Goal: Task Accomplishment & Management: Use online tool/utility

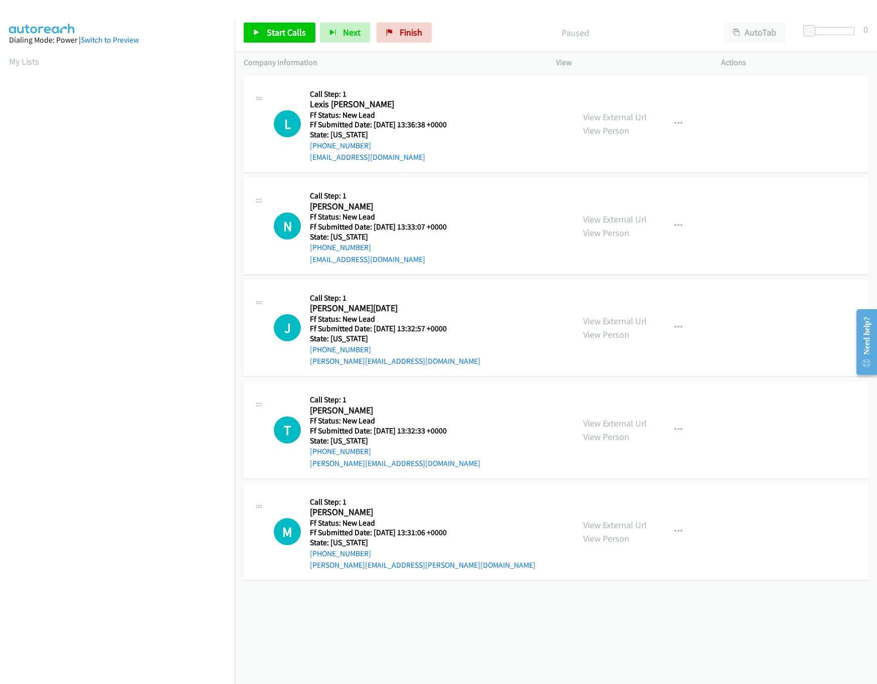
click at [495, 79] on div "L Callback Scheduled Call Step: 1 Lexis Fouts America/Denver Ff Status: New Lea…" at bounding box center [556, 125] width 624 height 98
click at [594, 215] on link "View External Url" at bounding box center [615, 219] width 64 height 12
click at [622, 119] on link "View External Url" at bounding box center [615, 117] width 64 height 12
click at [674, 225] on icon "button" at bounding box center [678, 226] width 8 height 8
click at [597, 292] on link "Skip Call" at bounding box center [624, 291] width 133 height 20
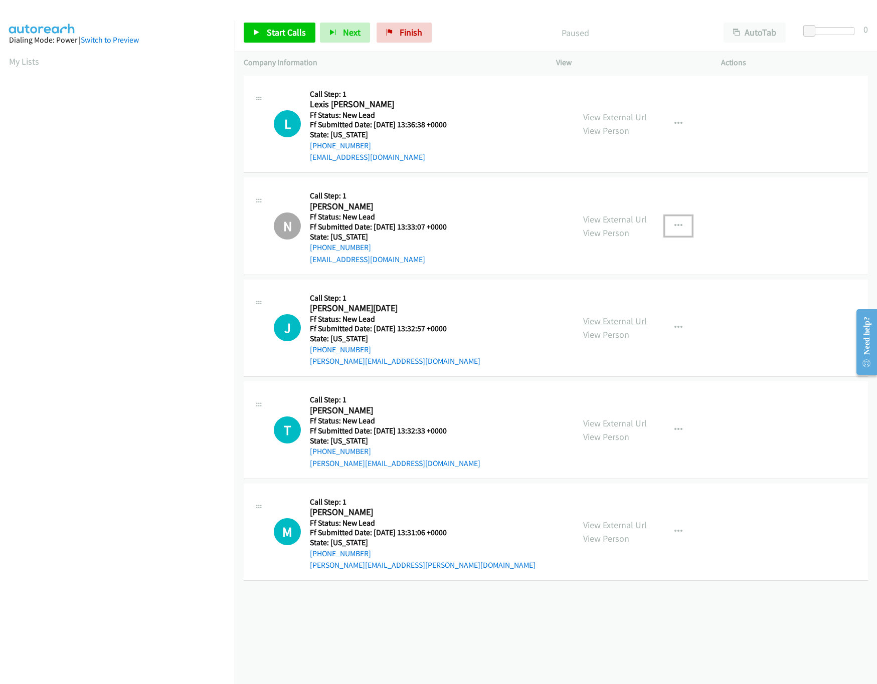
click at [603, 325] on link "View External Url" at bounding box center [615, 321] width 64 height 12
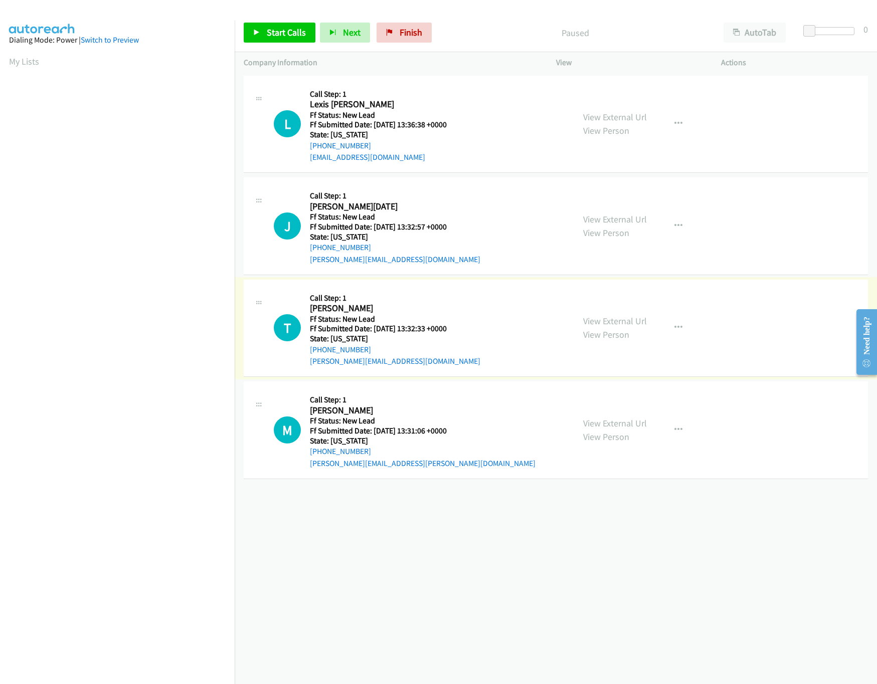
click at [600, 324] on link "View External Url" at bounding box center [615, 321] width 64 height 12
click at [272, 35] on span "Start Calls" at bounding box center [286, 33] width 39 height 12
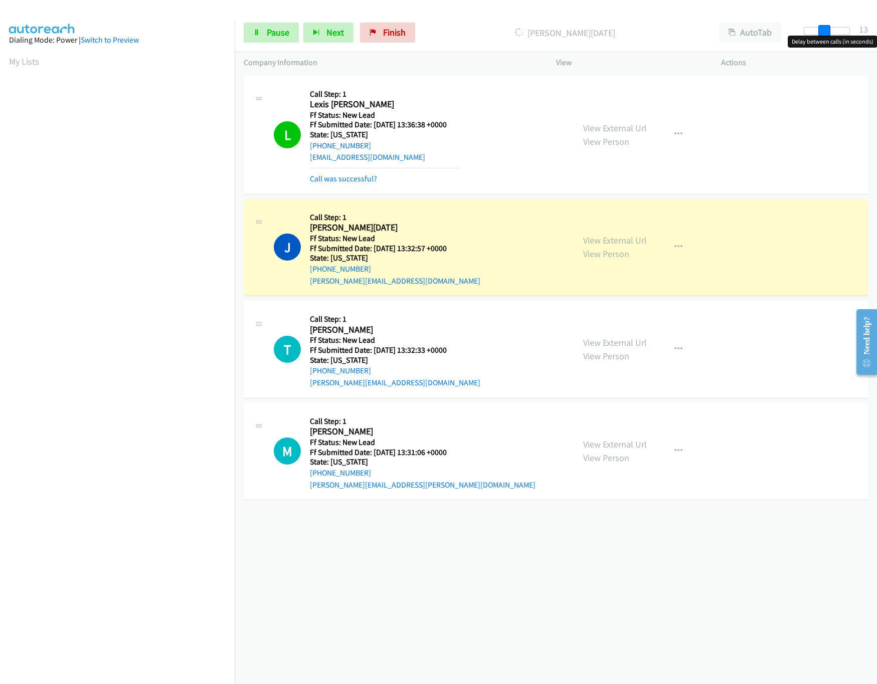
drag, startPoint x: 808, startPoint y: 30, endPoint x: 828, endPoint y: 30, distance: 20.5
click at [828, 30] on span at bounding box center [824, 31] width 12 height 12
click at [265, 34] on link "Pause" at bounding box center [271, 33] width 55 height 20
click at [471, 557] on div "+1 415-964-1034 Call failed - Please reload the list and try again The Callbar …" at bounding box center [556, 378] width 642 height 611
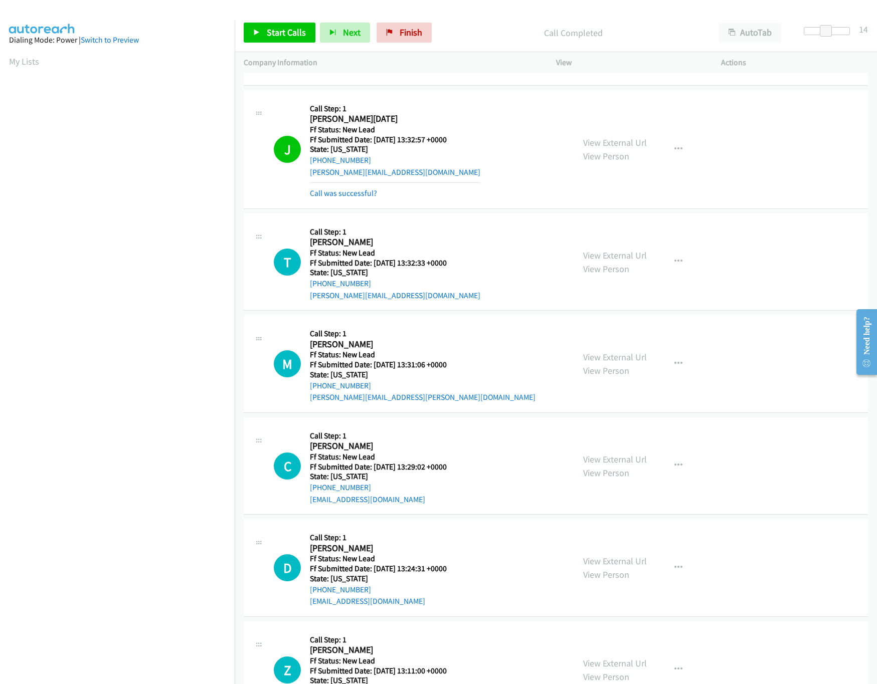
scroll to position [164, 0]
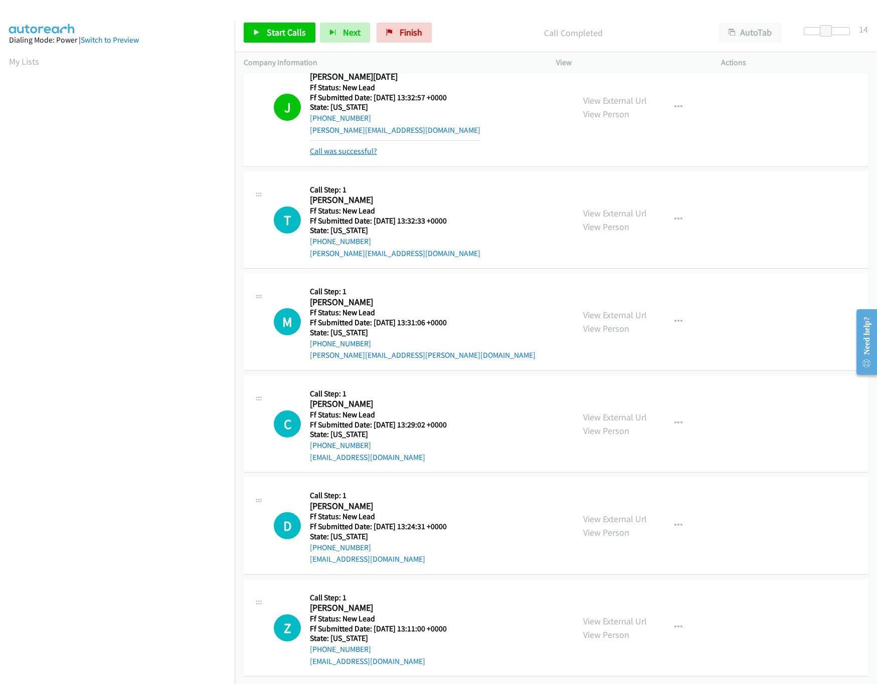
click at [338, 146] on link "Call was successful?" at bounding box center [343, 151] width 67 height 10
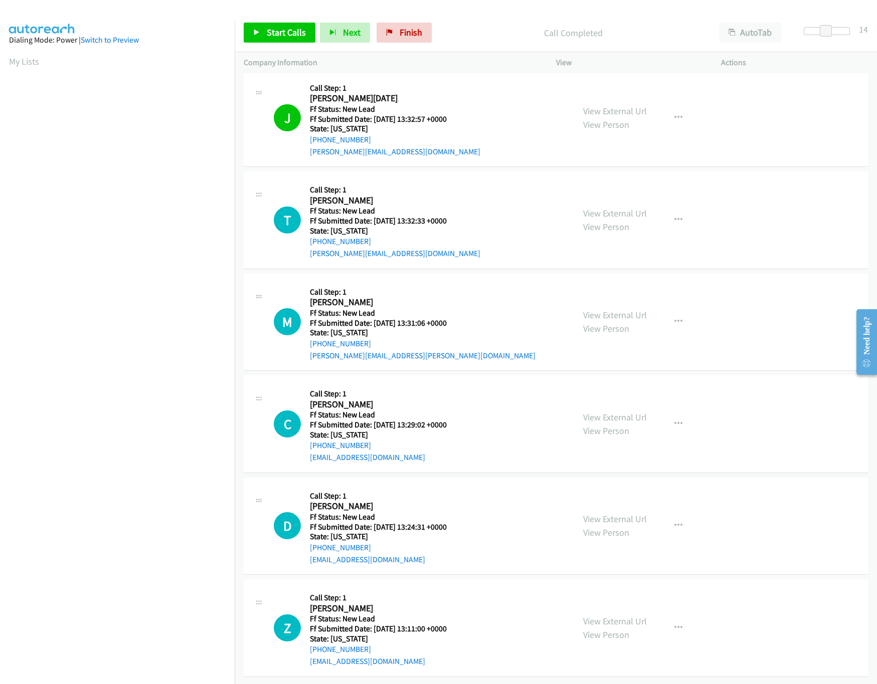
scroll to position [142, 0]
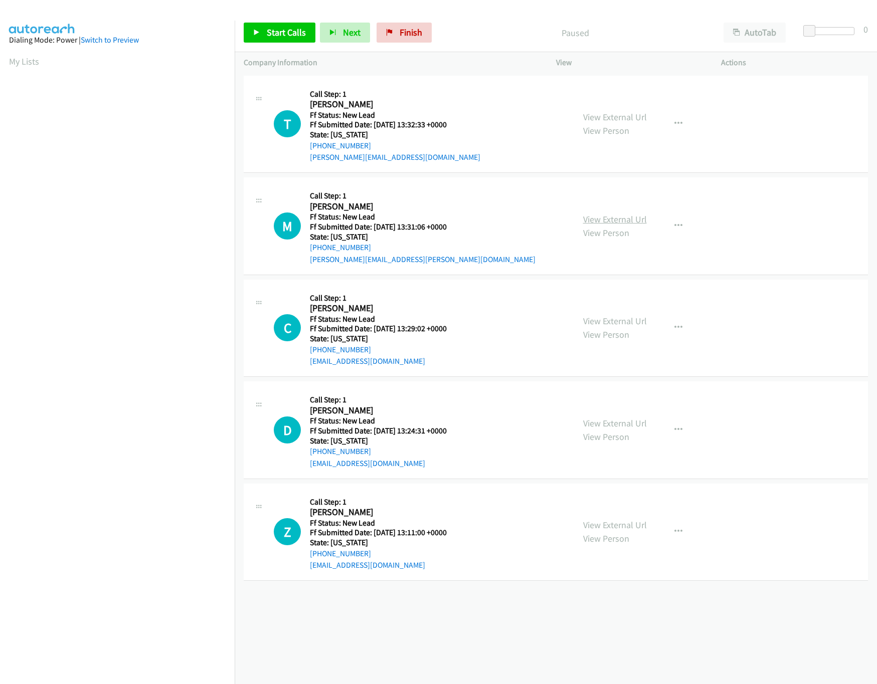
click at [585, 215] on link "View External Url" at bounding box center [615, 219] width 64 height 12
click at [272, 34] on span "Start Calls" at bounding box center [286, 33] width 39 height 12
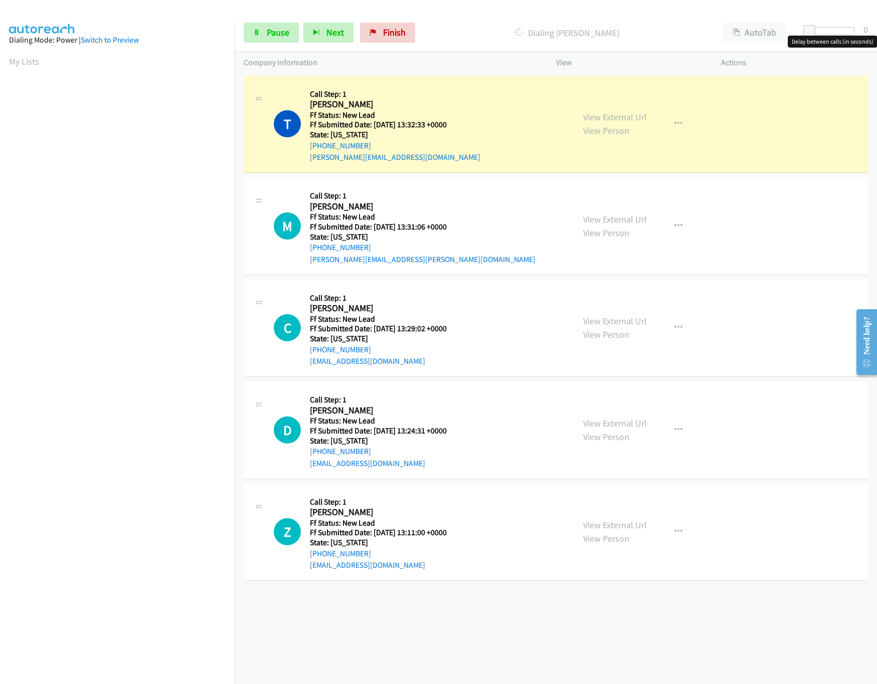
click at [842, 27] on div at bounding box center [831, 31] width 46 height 8
click at [814, 33] on div at bounding box center [831, 31] width 46 height 8
click at [616, 322] on link "View External Url" at bounding box center [615, 321] width 64 height 12
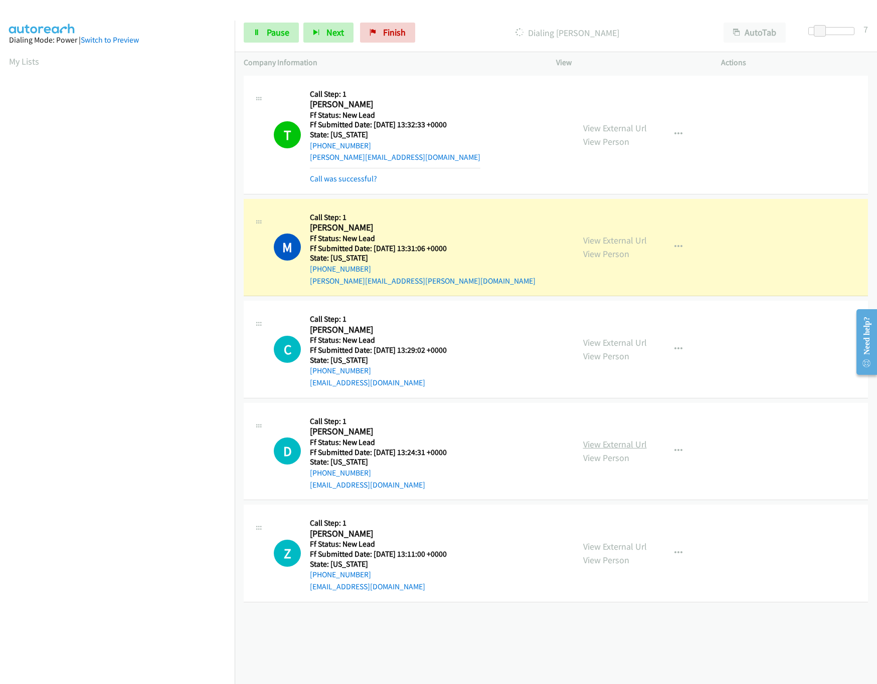
click at [597, 444] on link "View External Url" at bounding box center [615, 445] width 64 height 12
click at [603, 546] on link "View External Url" at bounding box center [615, 547] width 64 height 12
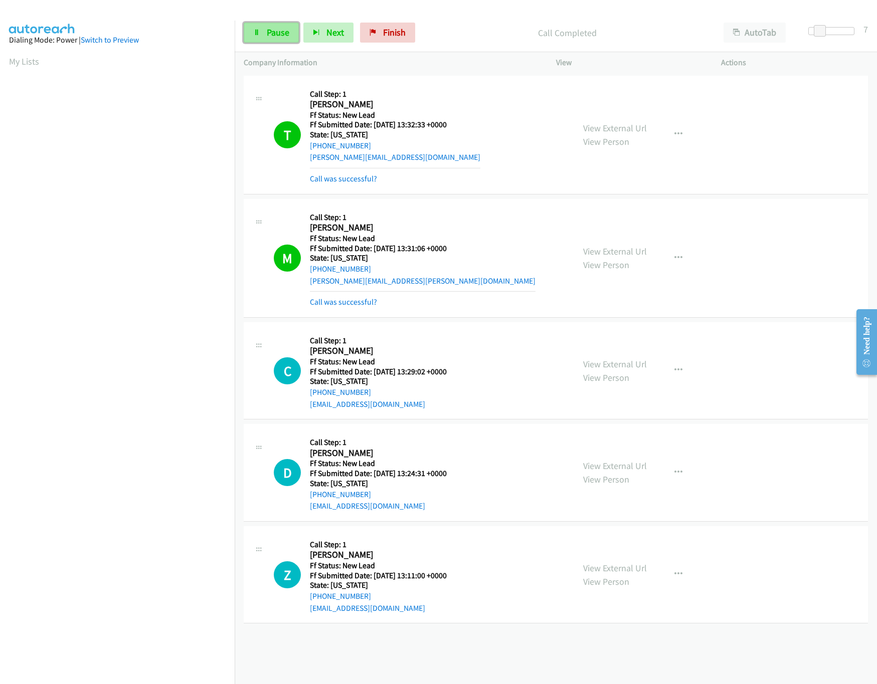
click at [271, 29] on span "Pause" at bounding box center [278, 33] width 23 height 12
click at [350, 300] on link "Call was successful?" at bounding box center [343, 302] width 67 height 10
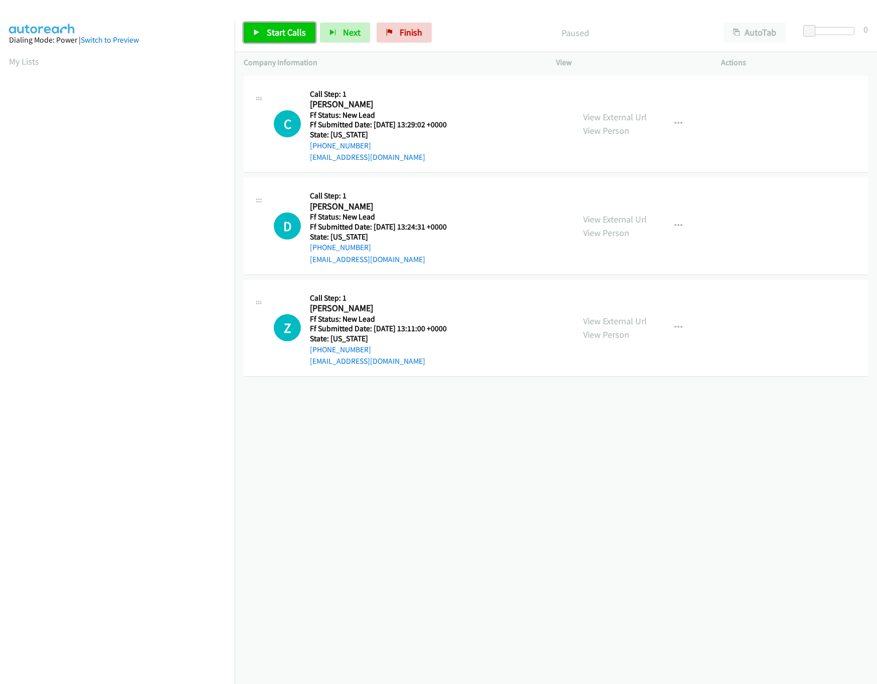
click at [281, 34] on span "Start Calls" at bounding box center [286, 33] width 39 height 12
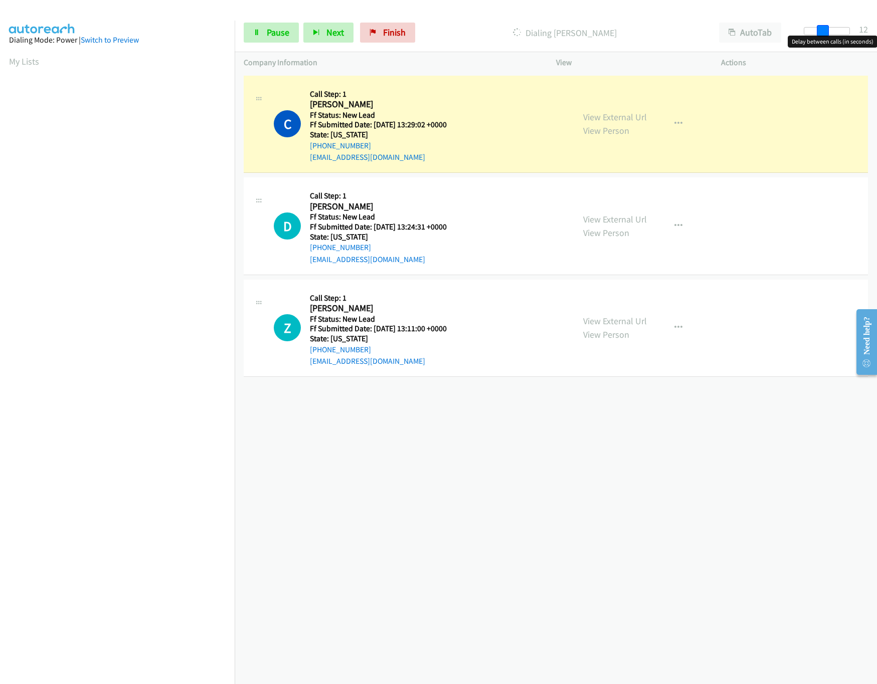
drag, startPoint x: 824, startPoint y: 32, endPoint x: 831, endPoint y: 32, distance: 7.5
click at [831, 32] on div at bounding box center [826, 31] width 46 height 8
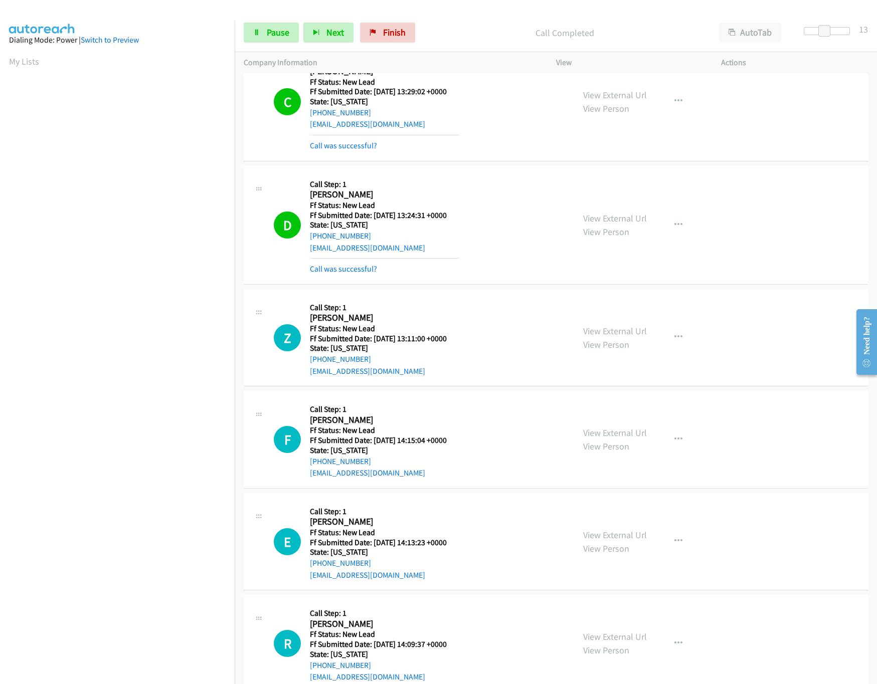
scroll to position [62, 0]
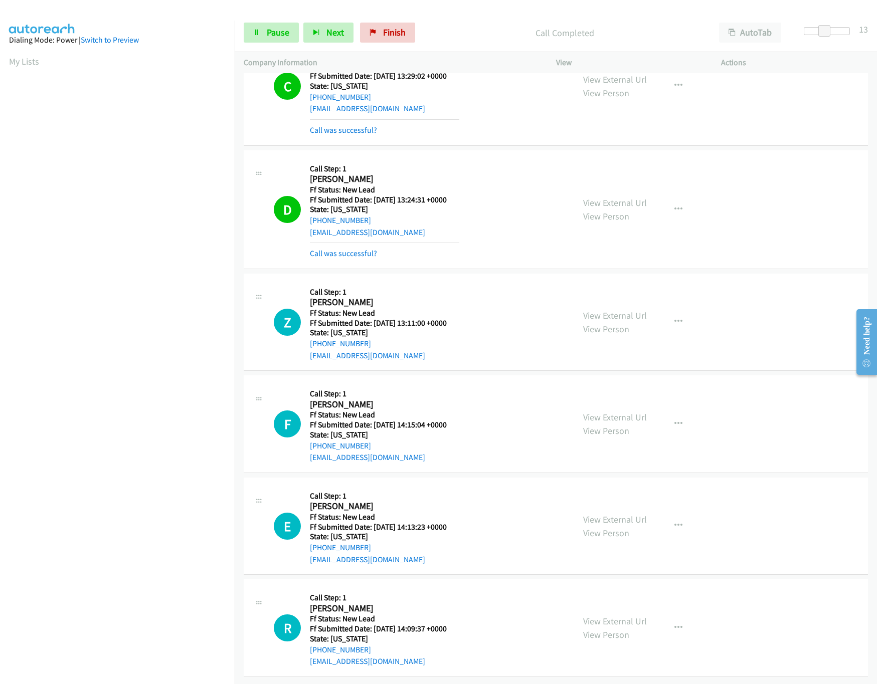
drag, startPoint x: 591, startPoint y: 614, endPoint x: 595, endPoint y: 597, distance: 17.1
click at [591, 615] on link "View External Url" at bounding box center [615, 621] width 64 height 12
click at [610, 514] on link "View External Url" at bounding box center [615, 520] width 64 height 12
click at [604, 411] on link "View External Url" at bounding box center [615, 417] width 64 height 12
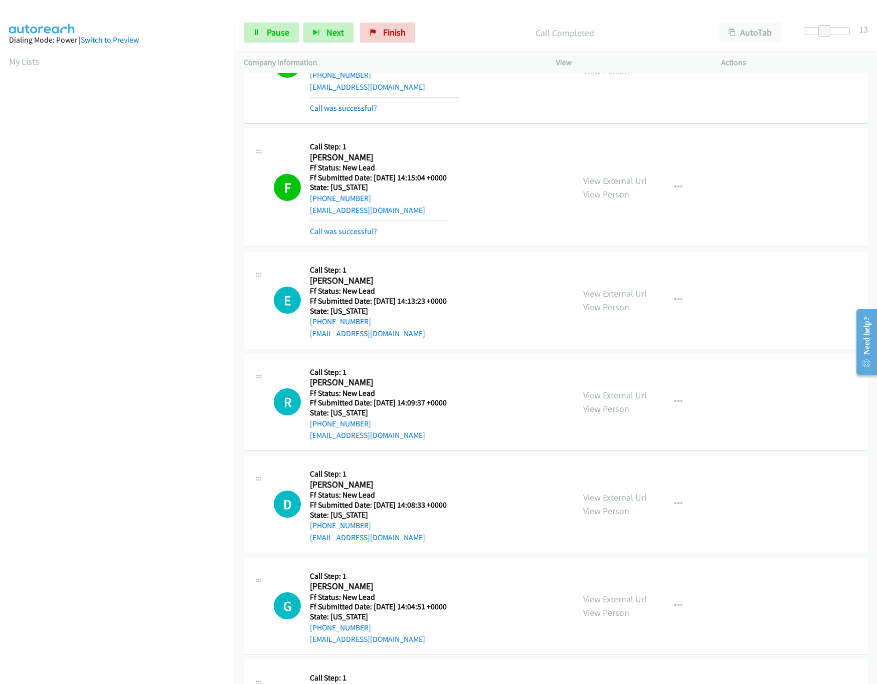
scroll to position [412, 0]
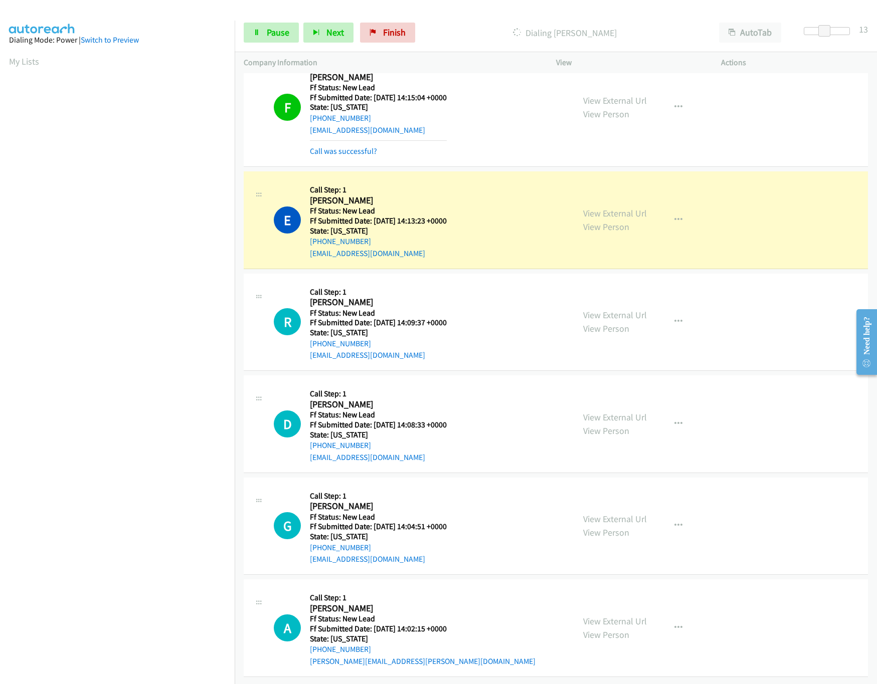
drag, startPoint x: 222, startPoint y: 618, endPoint x: 220, endPoint y: 555, distance: 63.2
click at [222, 617] on nav "Dialing Mode: Power | Switch to Preview My Lists" at bounding box center [117, 363] width 235 height 684
click at [625, 411] on link "View External Url" at bounding box center [615, 417] width 64 height 12
click at [606, 513] on link "View External Url" at bounding box center [615, 519] width 64 height 12
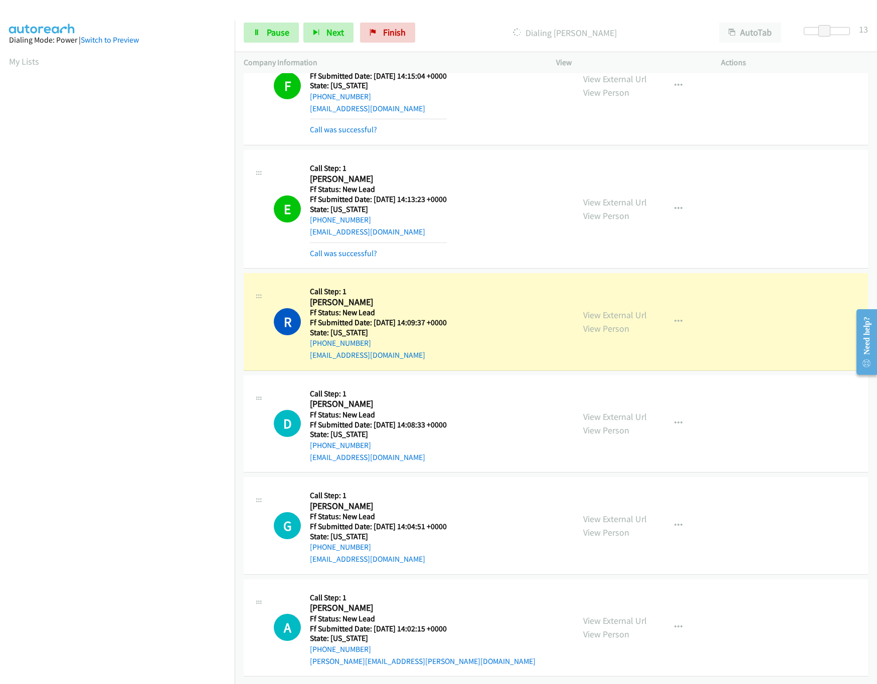
scroll to position [433, 0]
click at [271, 33] on span "Pause" at bounding box center [278, 33] width 23 height 12
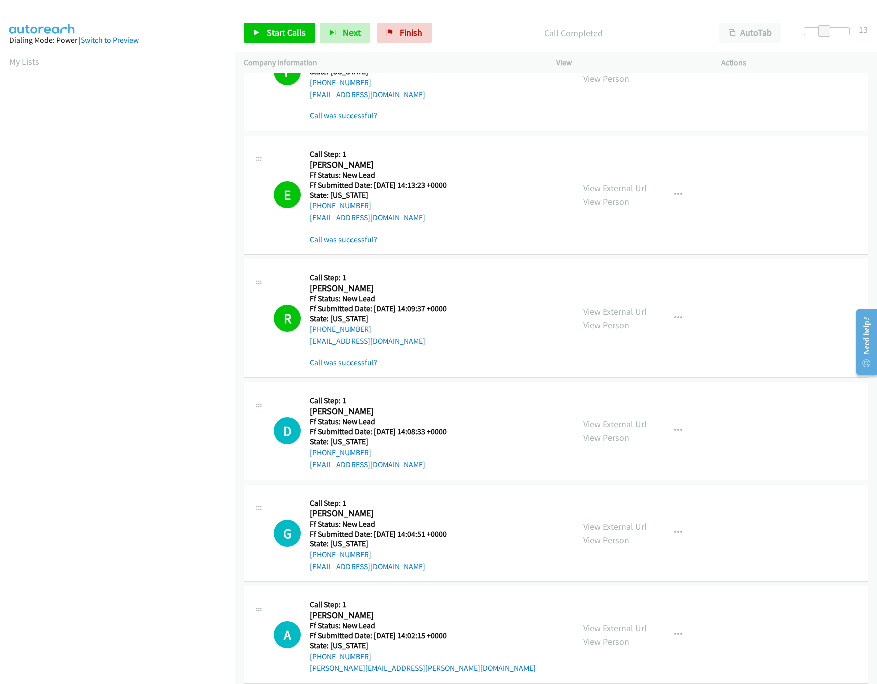
click at [337, 356] on mb0 "Call was successful?" at bounding box center [378, 360] width 137 height 17
click at [337, 366] on link "Call was successful?" at bounding box center [343, 363] width 67 height 10
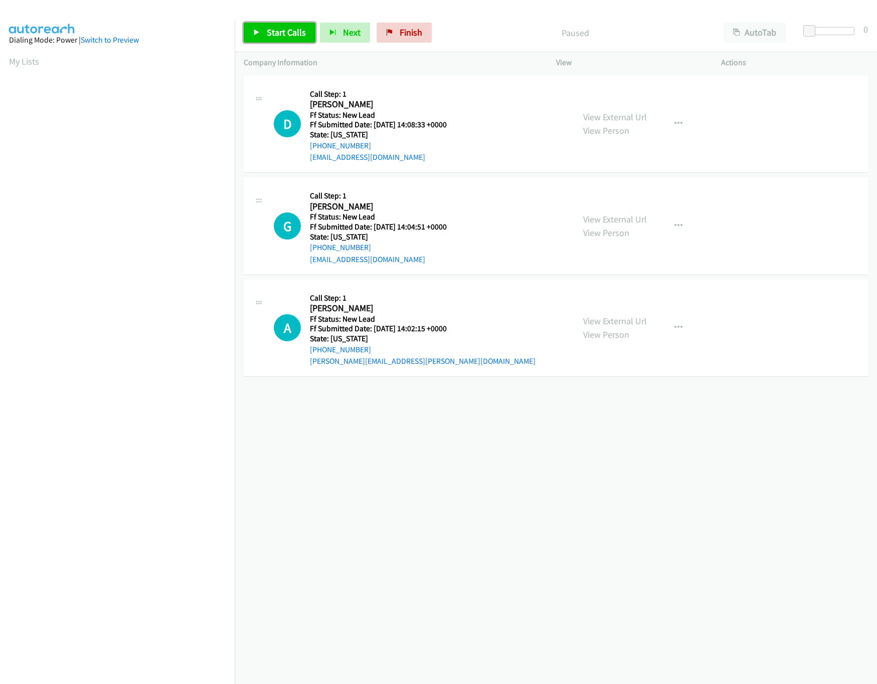
click at [294, 28] on span "Start Calls" at bounding box center [286, 33] width 39 height 12
click at [369, 459] on div "[PHONE_NUMBER] Call failed - Please reload the list and try again The Callbar F…" at bounding box center [556, 378] width 642 height 611
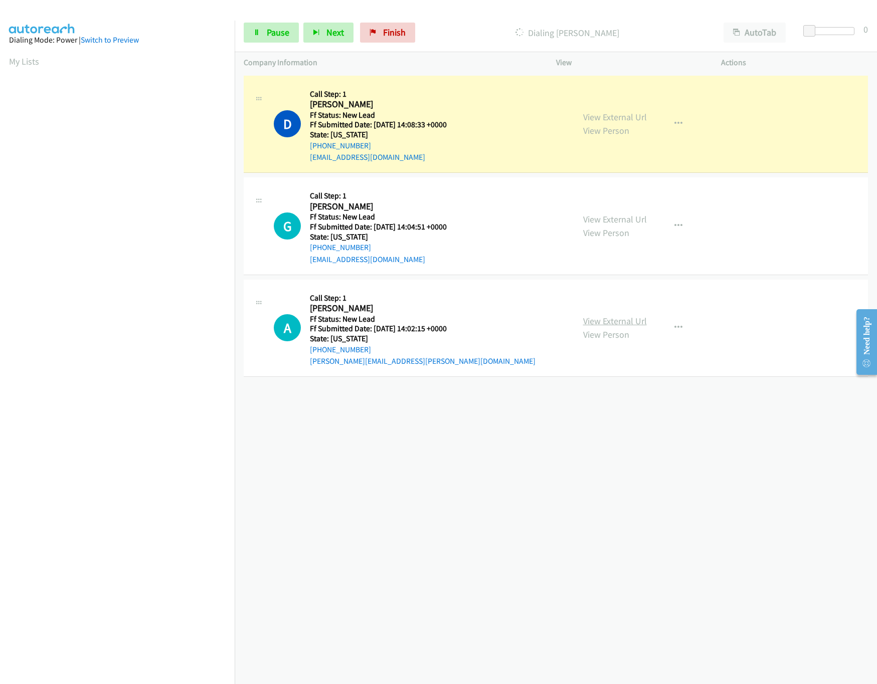
click at [597, 319] on link "View External Url" at bounding box center [615, 321] width 64 height 12
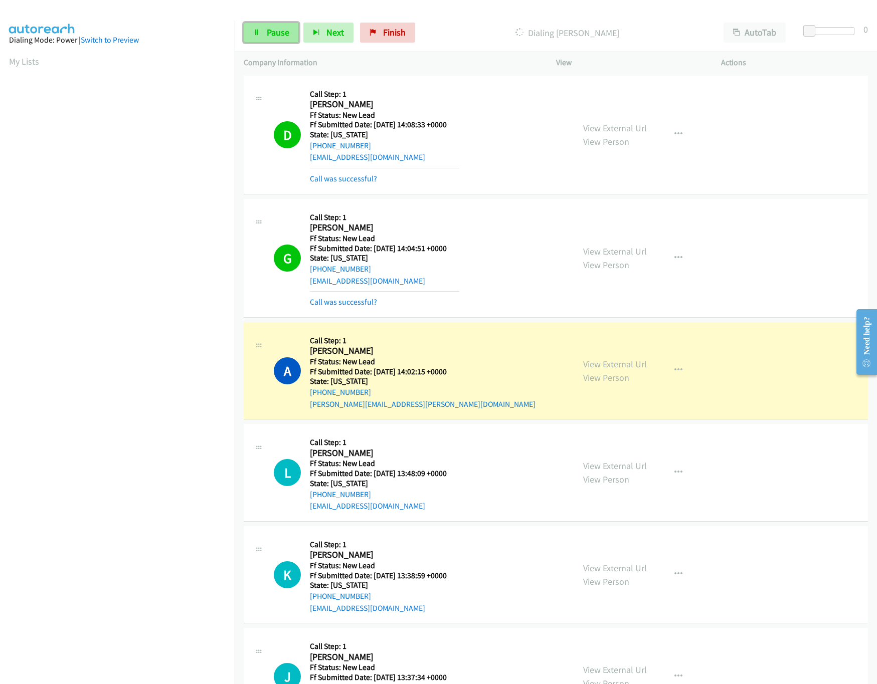
click at [264, 29] on link "Pause" at bounding box center [271, 33] width 55 height 20
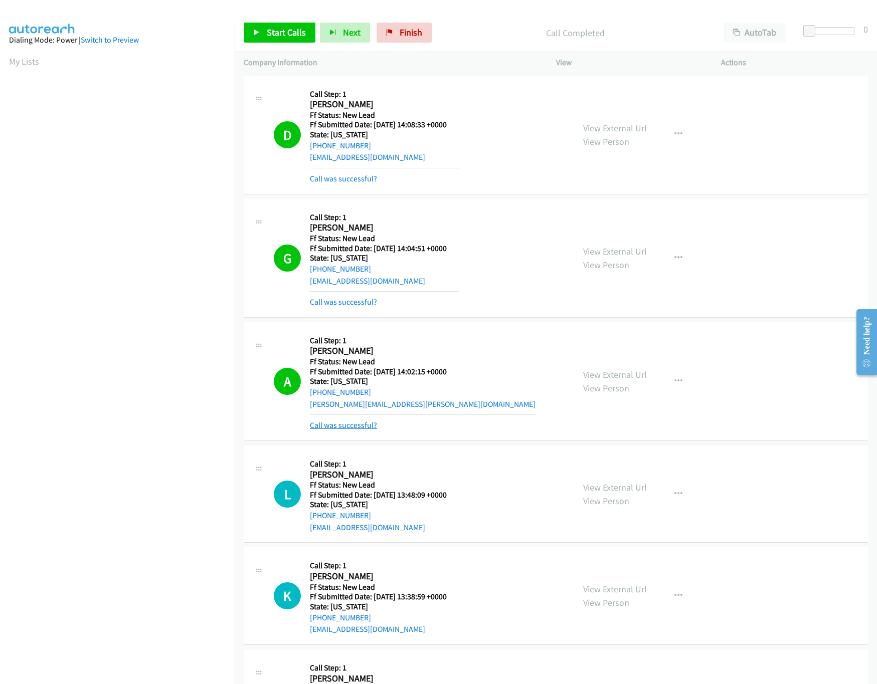
click at [370, 422] on link "Call was successful?" at bounding box center [343, 425] width 67 height 10
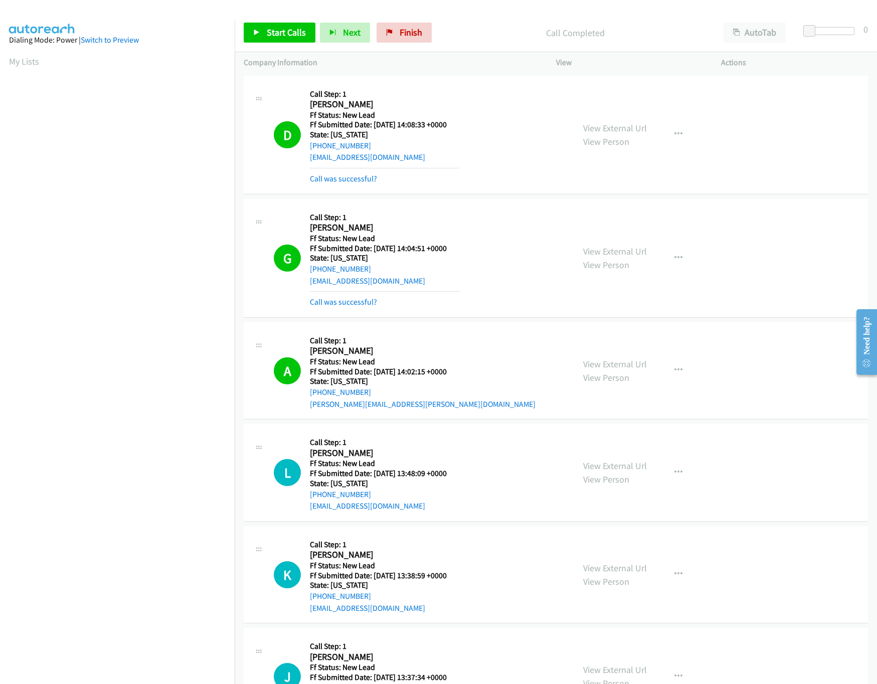
scroll to position [62, 0]
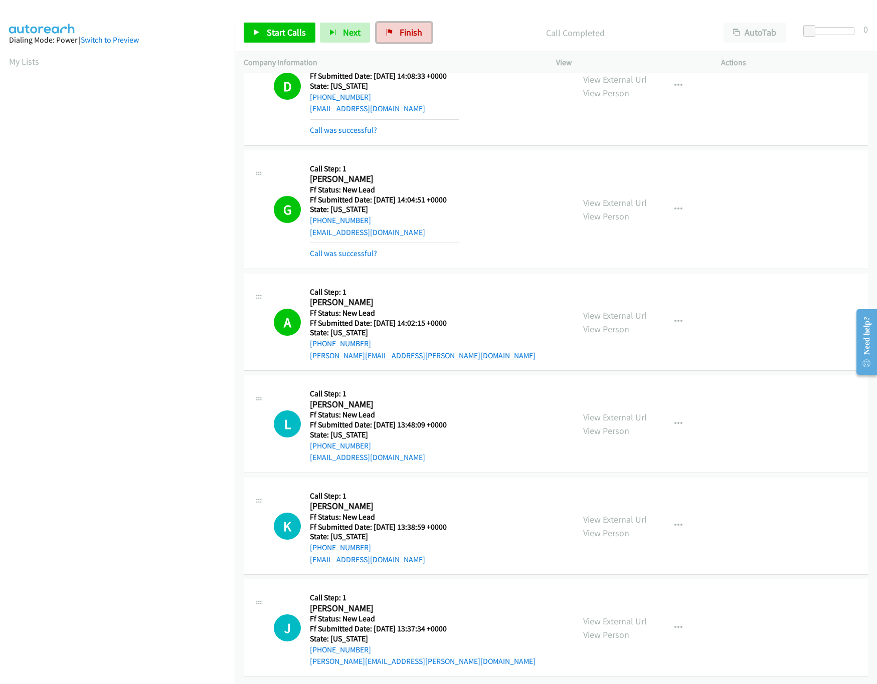
drag, startPoint x: 406, startPoint y: 32, endPoint x: 486, endPoint y: 46, distance: 80.9
click at [406, 32] on span "Finish" at bounding box center [410, 33] width 23 height 12
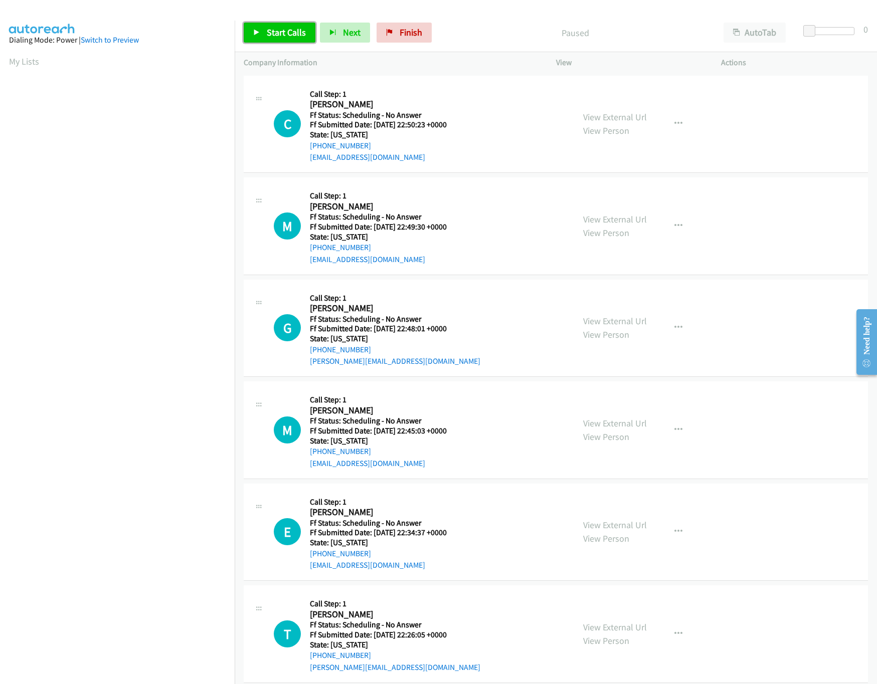
click at [267, 27] on span "Start Calls" at bounding box center [286, 33] width 39 height 12
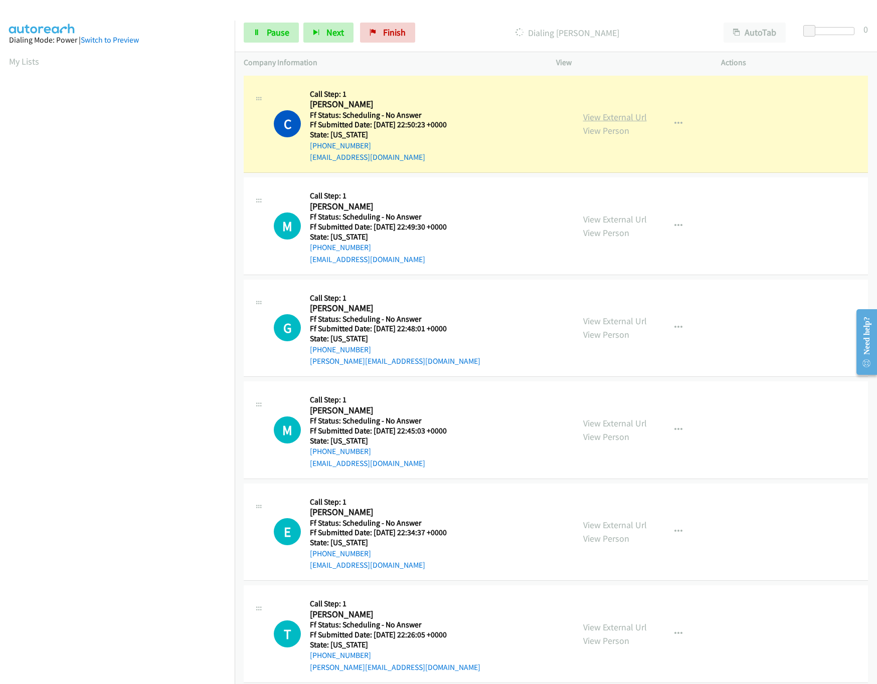
click at [620, 118] on link "View External Url" at bounding box center [615, 117] width 64 height 12
click at [594, 218] on link "View External Url" at bounding box center [615, 219] width 64 height 12
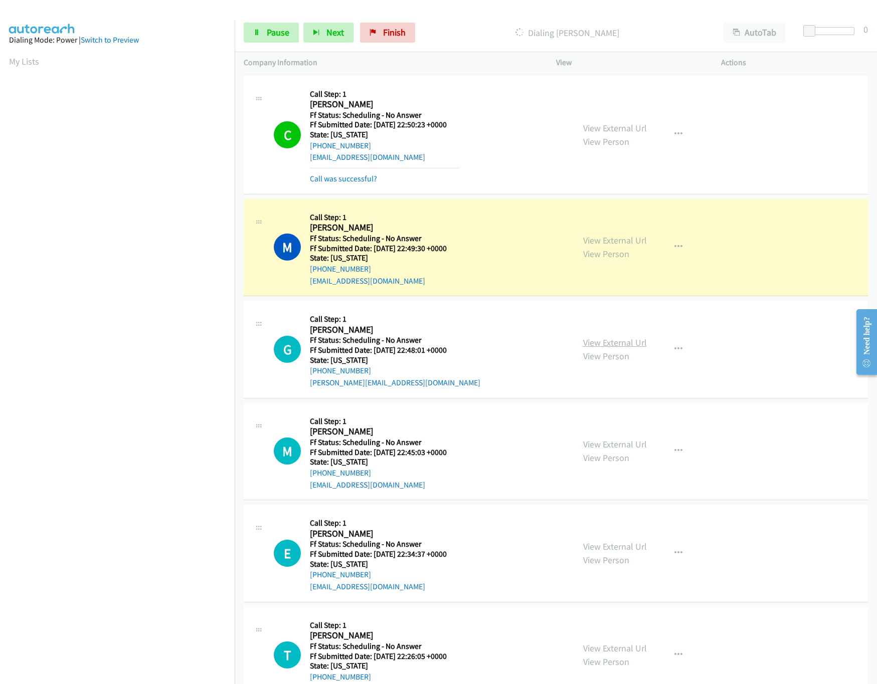
click at [597, 346] on link "View External Url" at bounding box center [615, 343] width 64 height 12
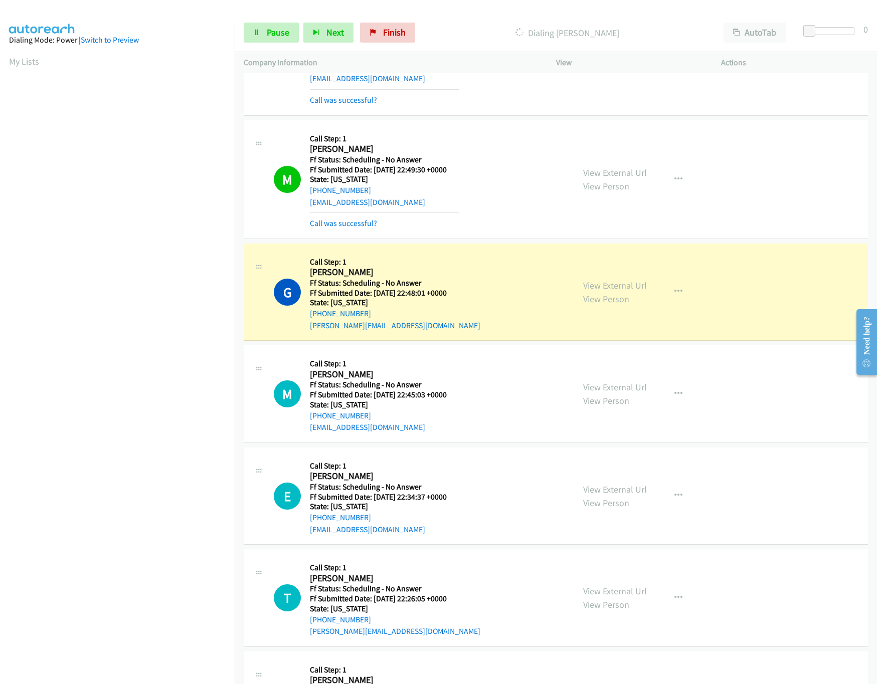
scroll to position [100, 0]
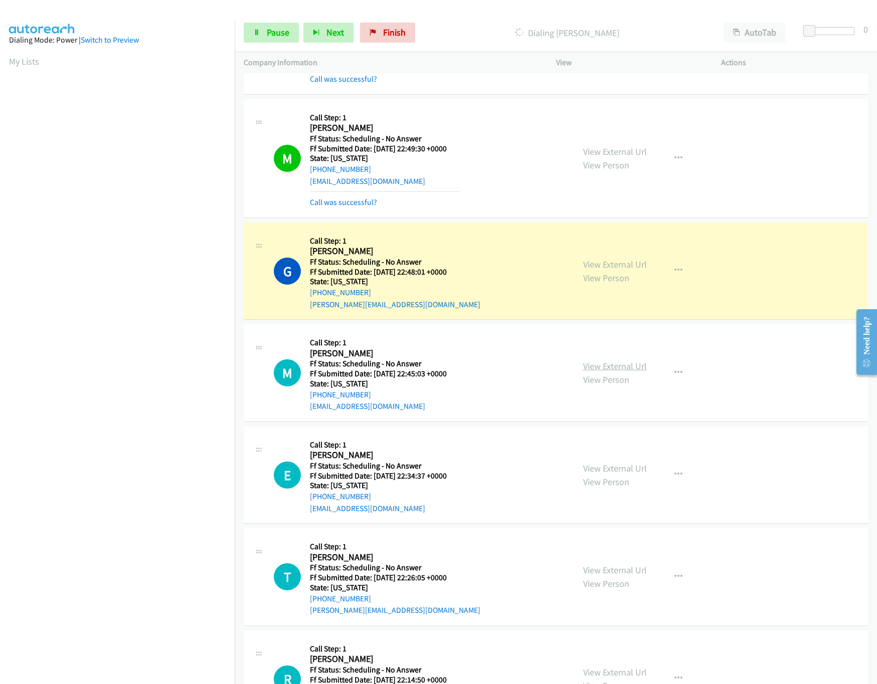
click at [602, 361] on link "View External Url" at bounding box center [615, 366] width 64 height 12
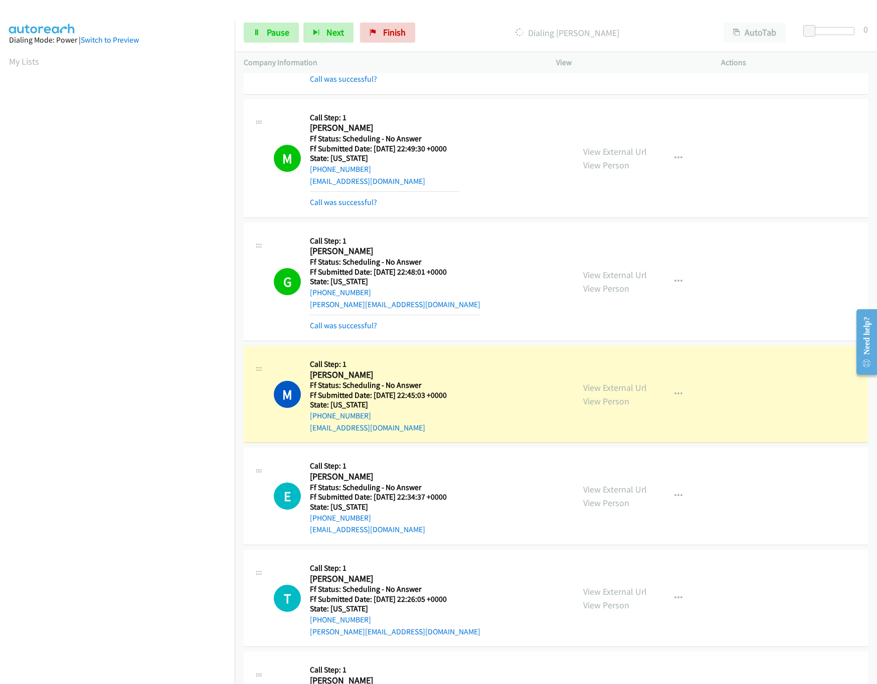
scroll to position [400, 0]
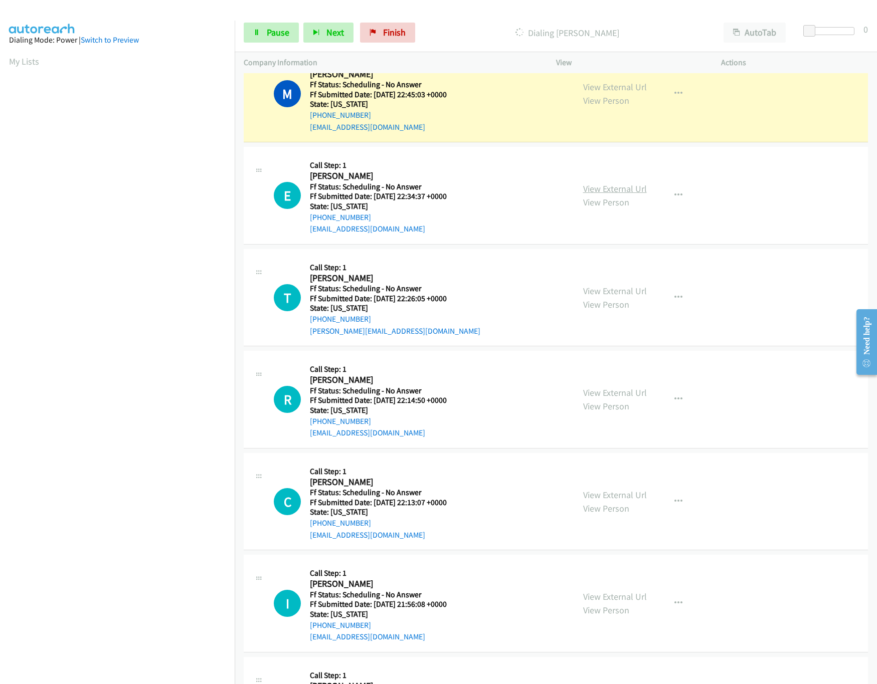
click at [627, 193] on link "View External Url" at bounding box center [615, 189] width 64 height 12
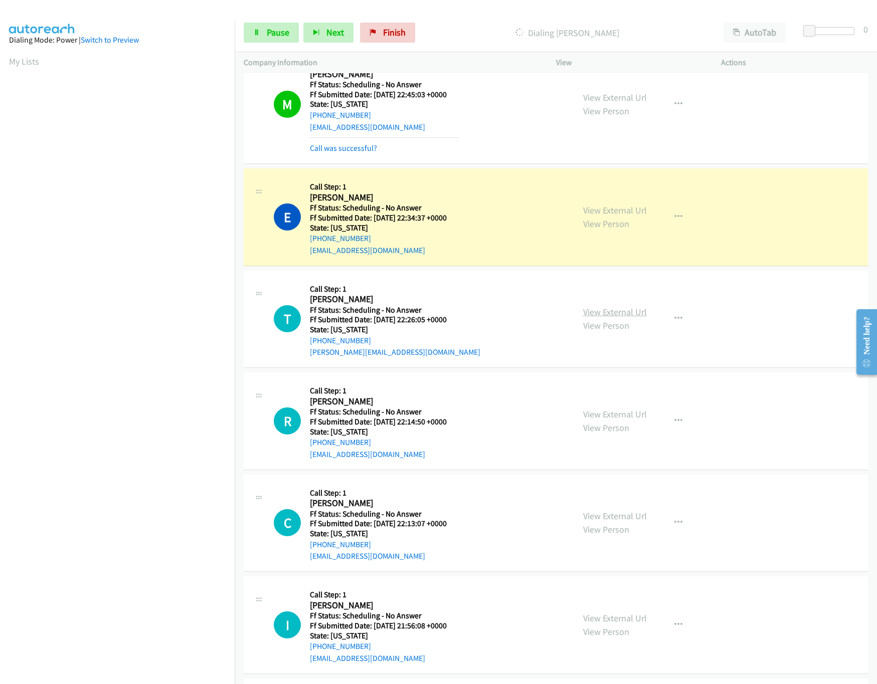
click at [588, 316] on link "View External Url" at bounding box center [615, 312] width 64 height 12
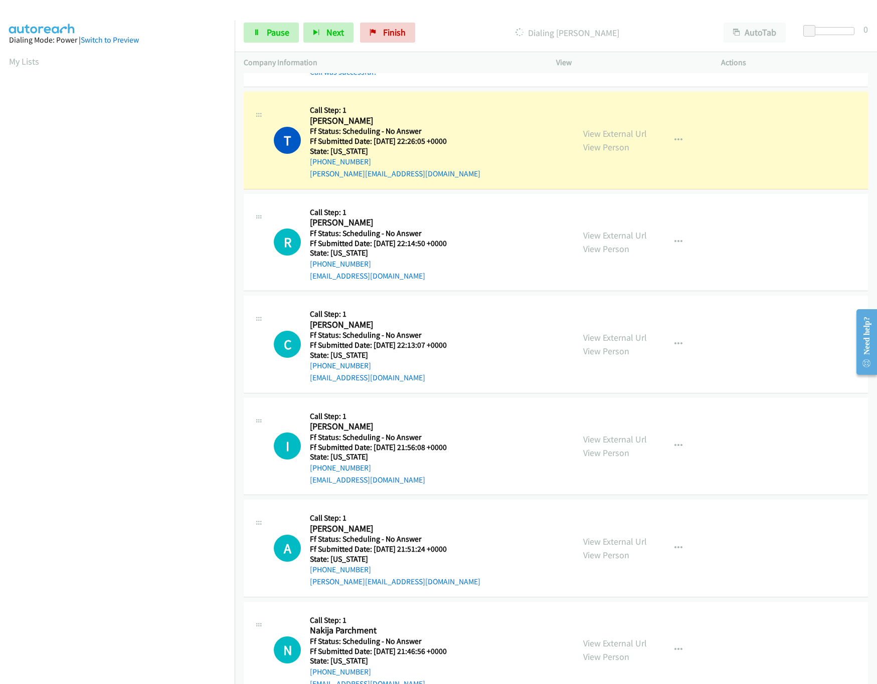
scroll to position [601, 0]
click at [600, 239] on link "View External Url" at bounding box center [615, 235] width 64 height 12
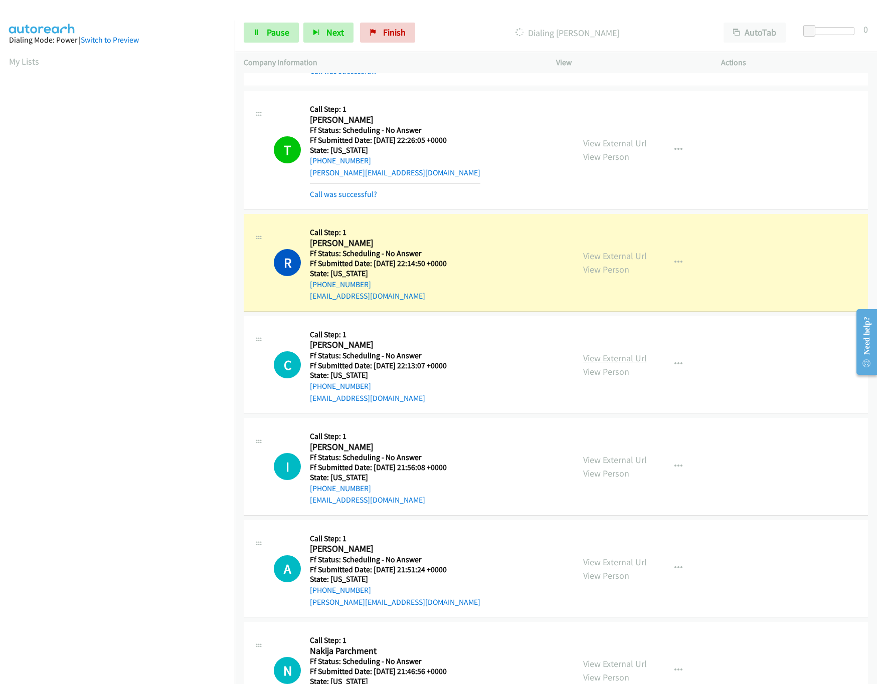
click at [596, 364] on link "View External Url" at bounding box center [615, 358] width 64 height 12
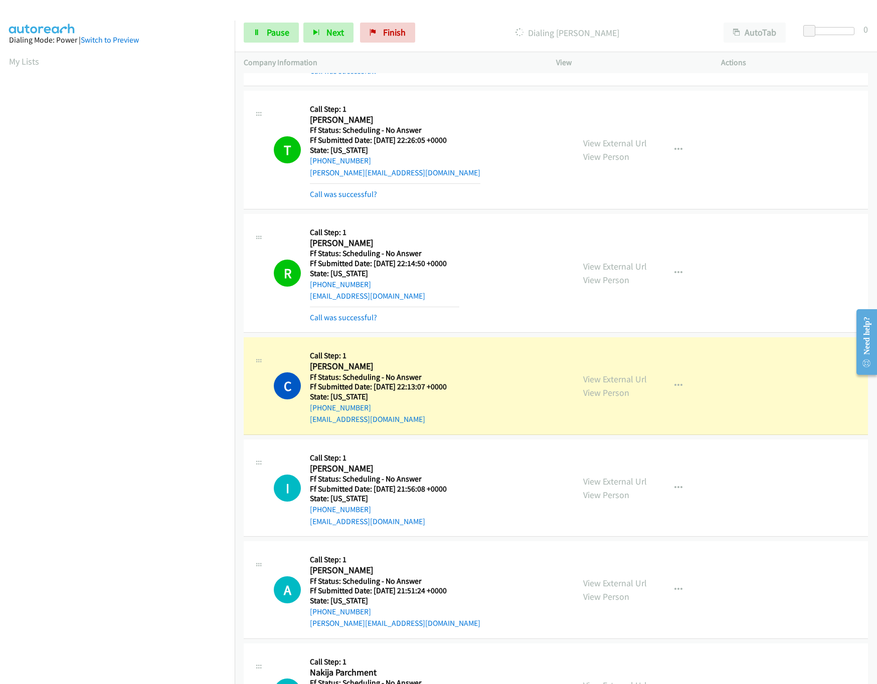
scroll to position [701, 0]
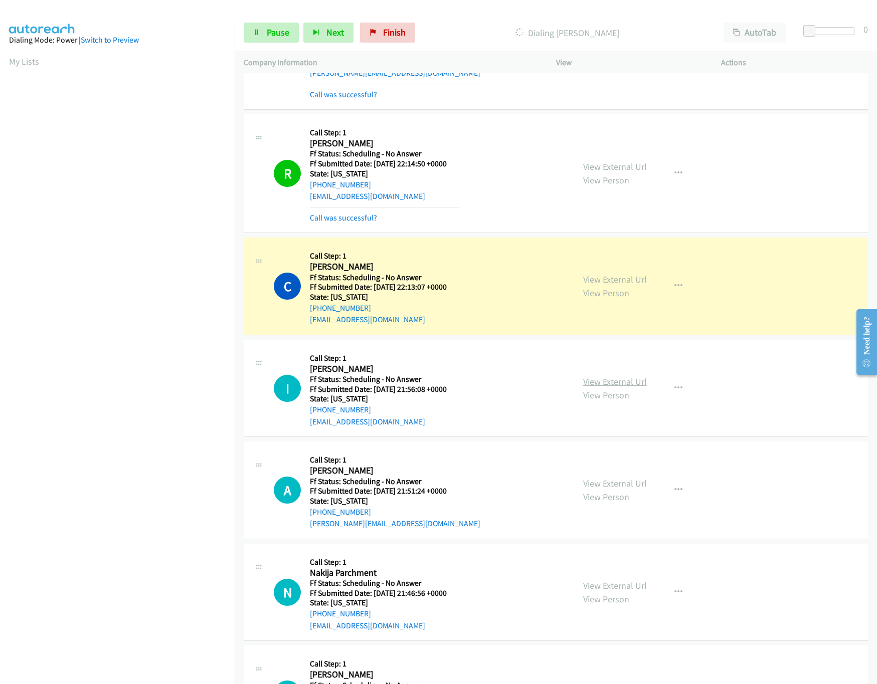
click at [621, 379] on link "View External Url" at bounding box center [615, 382] width 64 height 12
click at [189, 609] on nav "Dialing Mode: Power | Switch to Preview My Lists" at bounding box center [117, 363] width 235 height 684
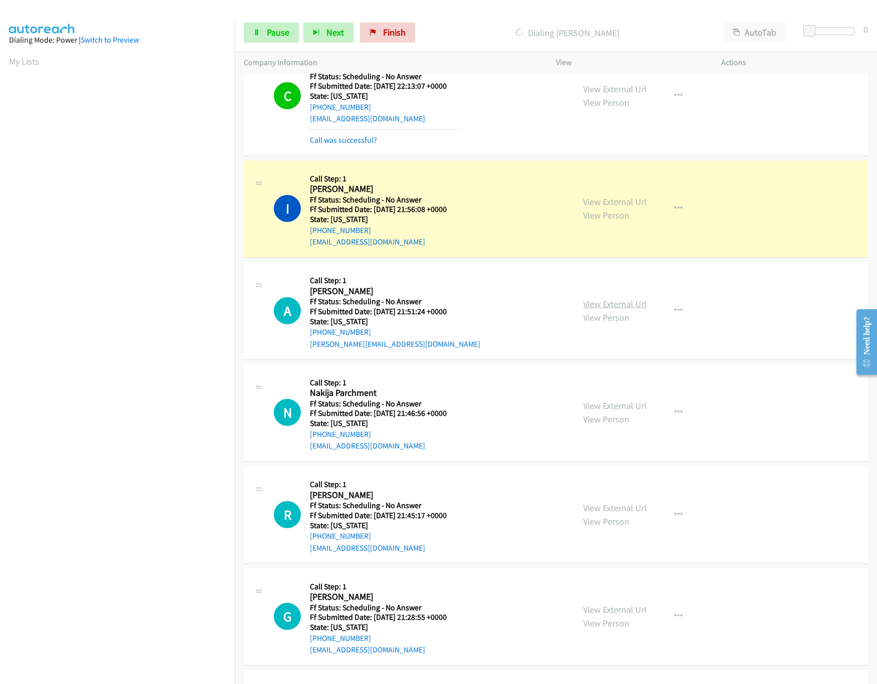
click at [638, 307] on link "View External Url" at bounding box center [615, 304] width 64 height 12
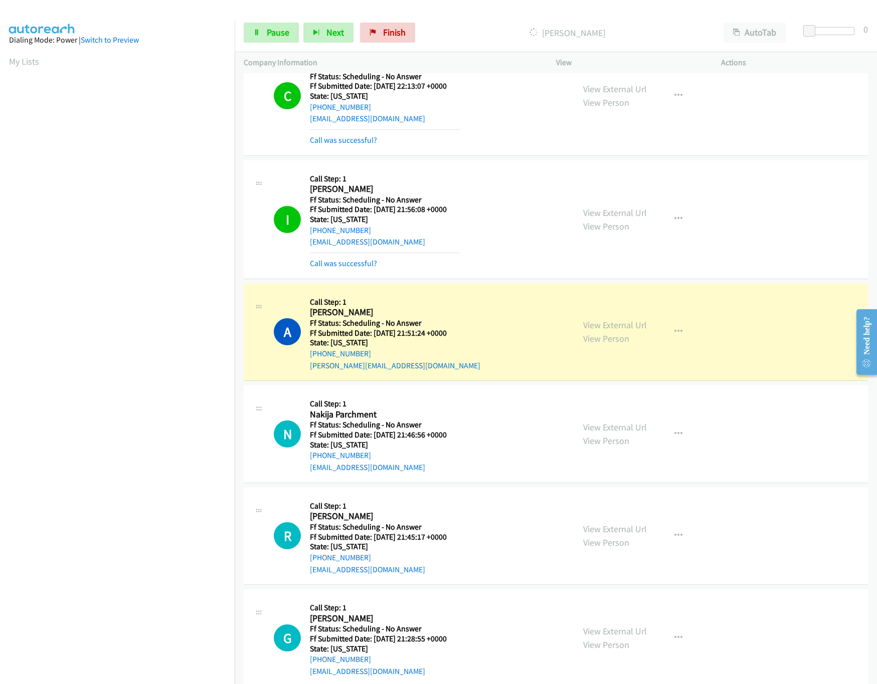
scroll to position [1103, 0]
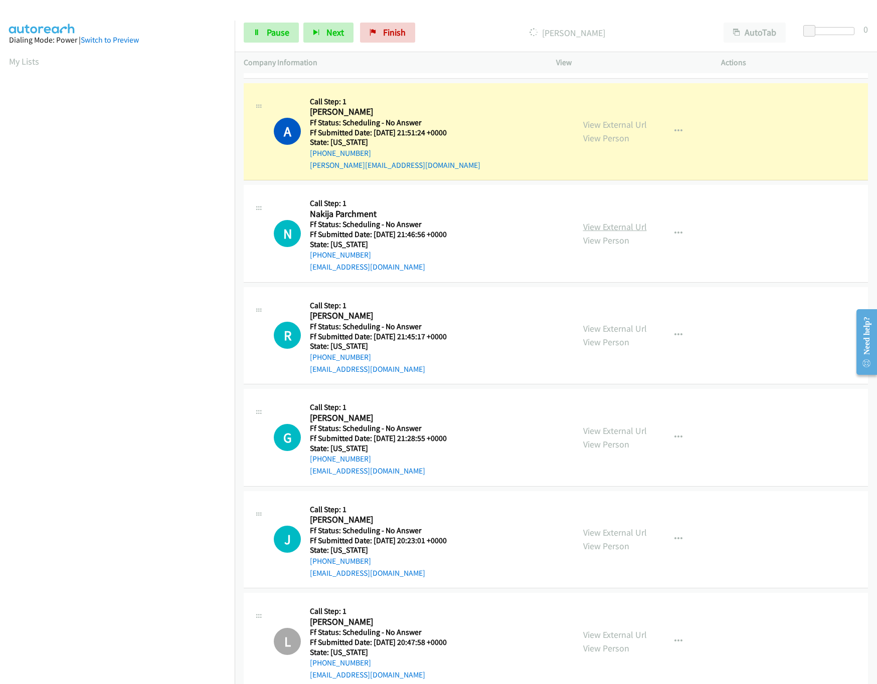
click at [623, 226] on link "View External Url" at bounding box center [615, 227] width 64 height 12
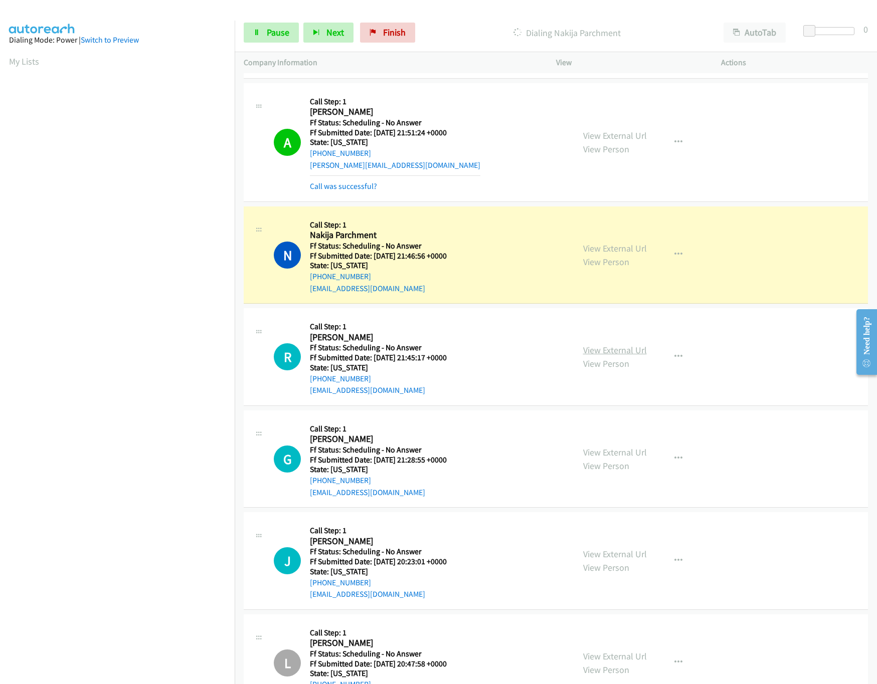
click at [612, 350] on link "View External Url" at bounding box center [615, 350] width 64 height 12
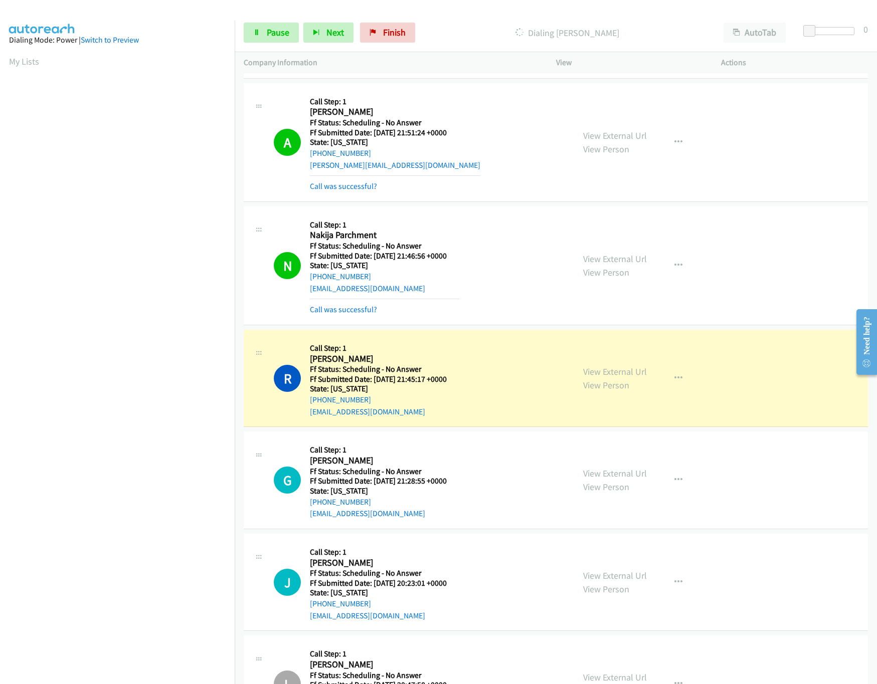
scroll to position [1302, 0]
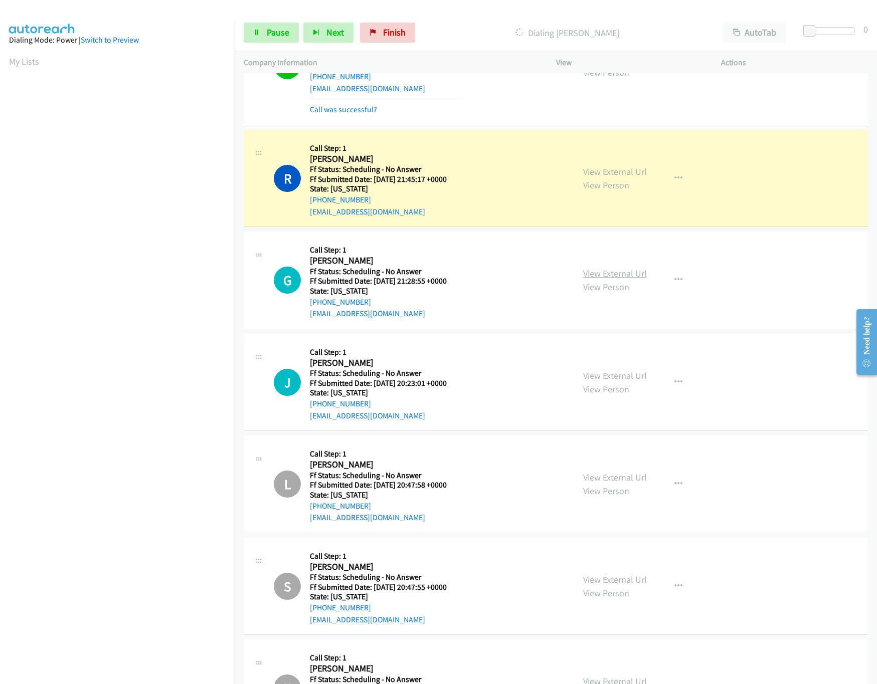
click at [603, 279] on link "View External Url" at bounding box center [615, 274] width 64 height 12
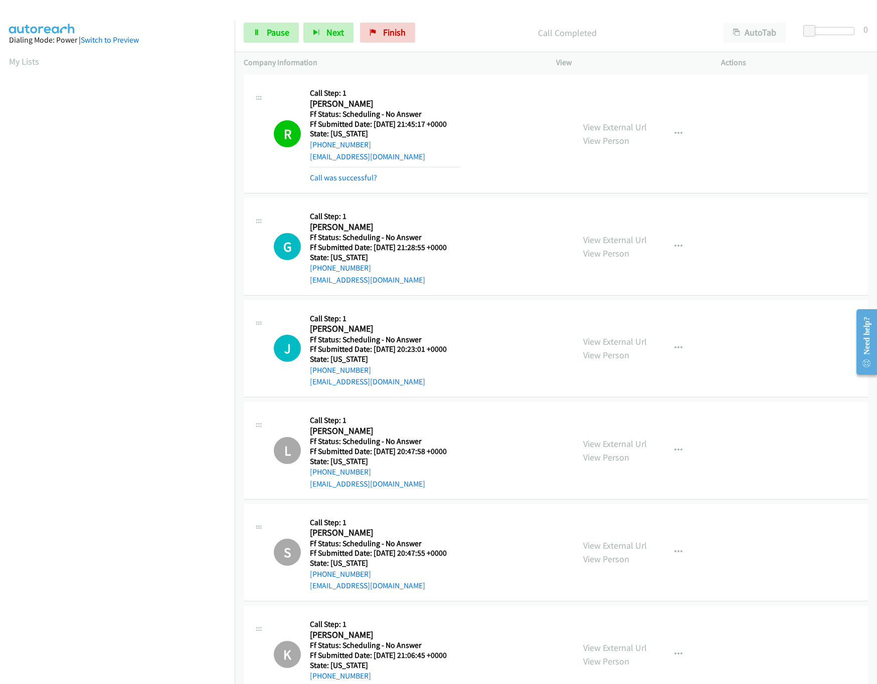
scroll to position [1403, 0]
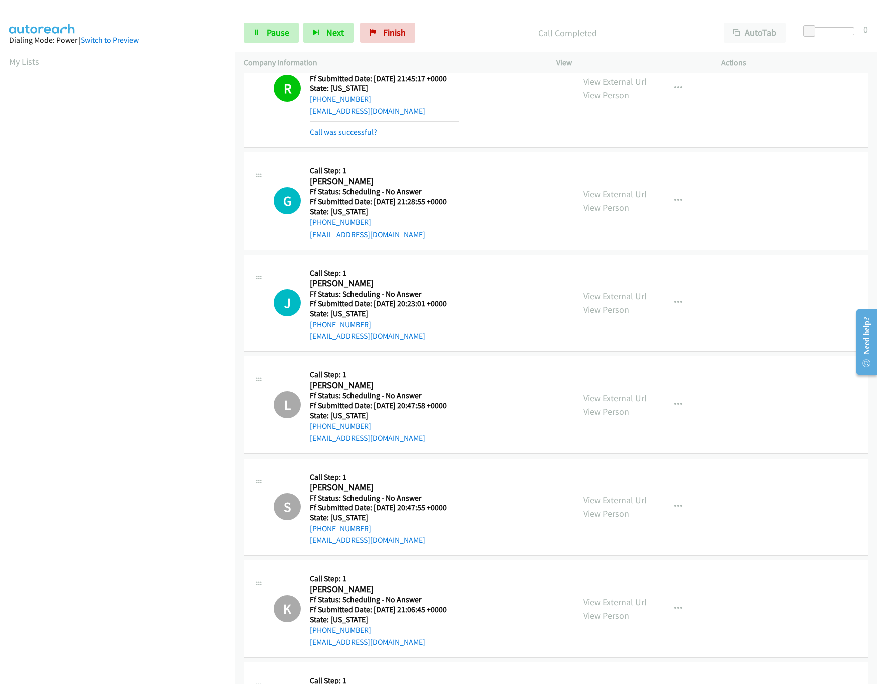
click at [620, 301] on link "View External Url" at bounding box center [615, 296] width 64 height 12
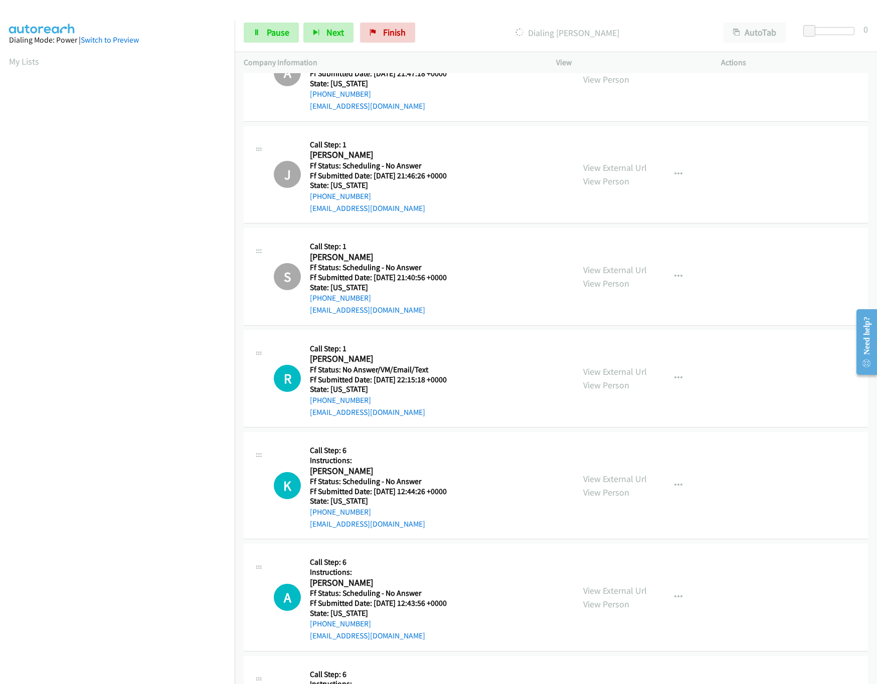
scroll to position [4309, 0]
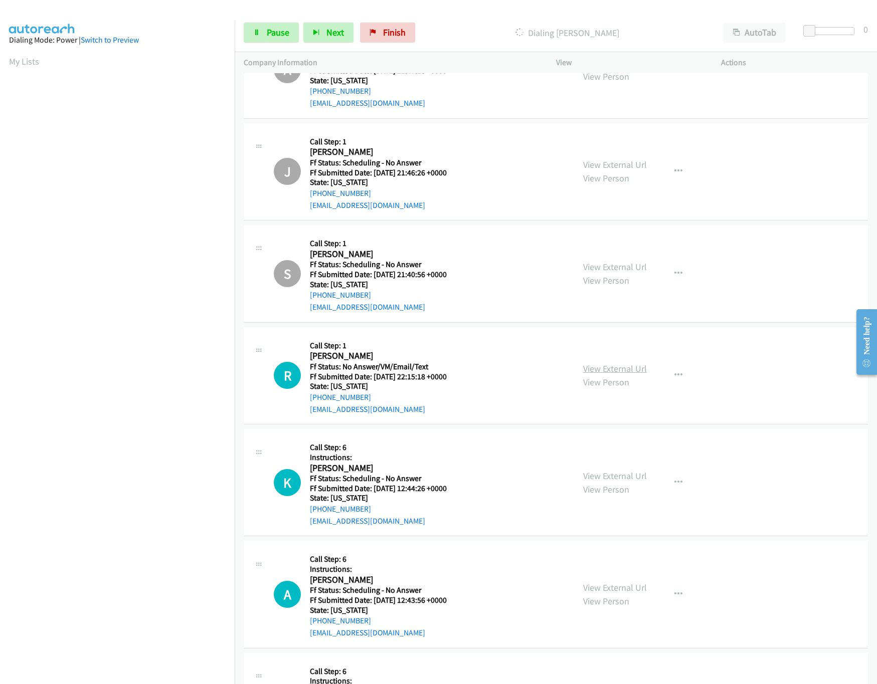
click at [624, 374] on link "View External Url" at bounding box center [615, 369] width 64 height 12
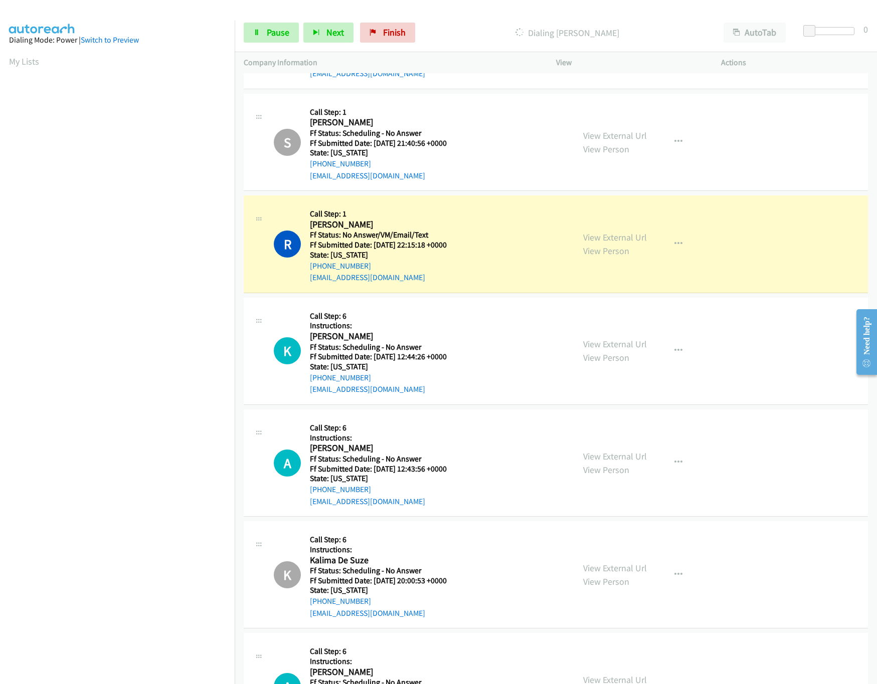
scroll to position [4532, 0]
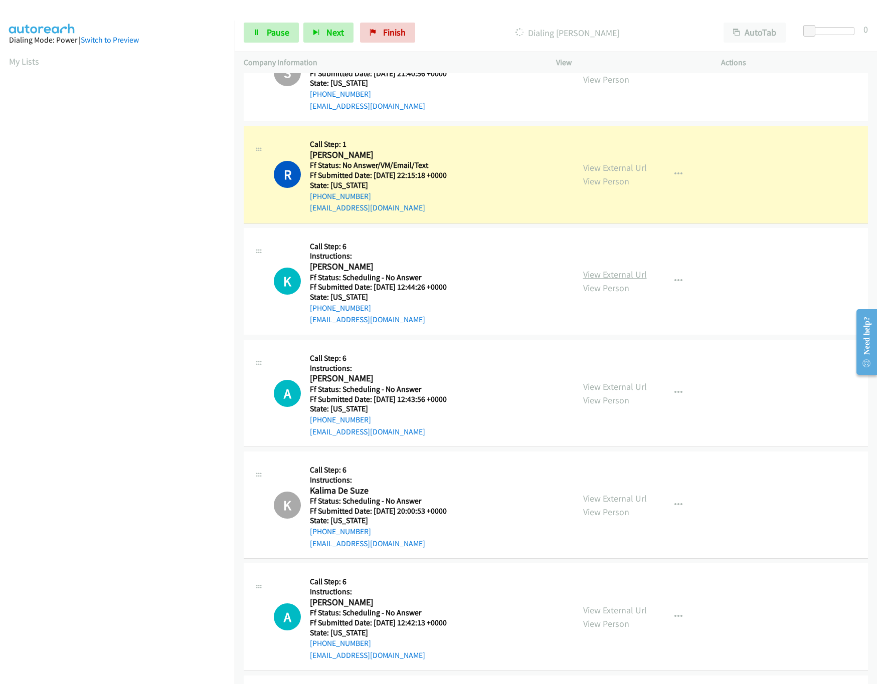
click at [609, 280] on link "View External Url" at bounding box center [615, 275] width 64 height 12
click at [632, 392] on link "View External Url" at bounding box center [615, 387] width 64 height 12
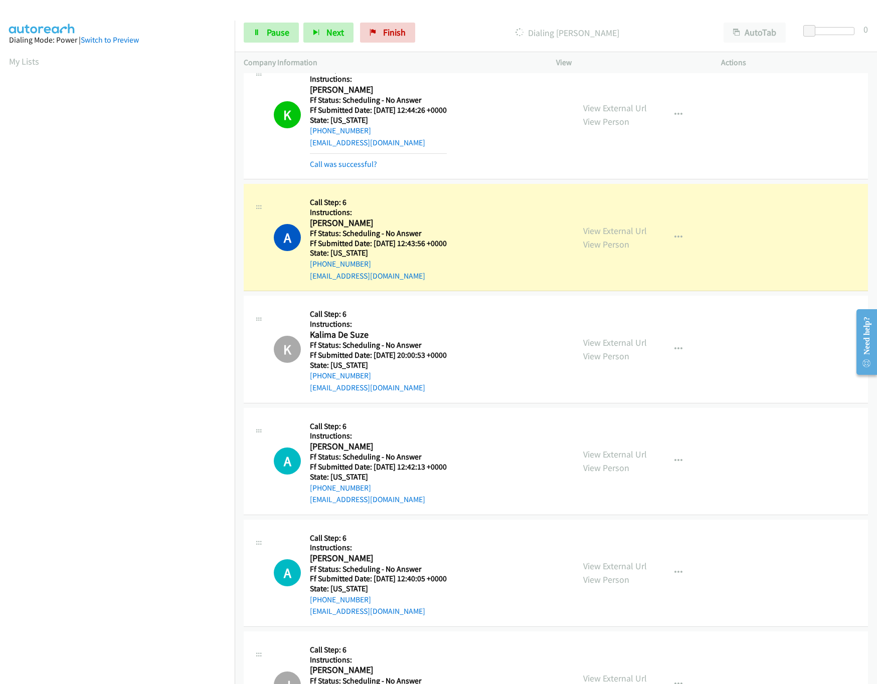
scroll to position [4733, 0]
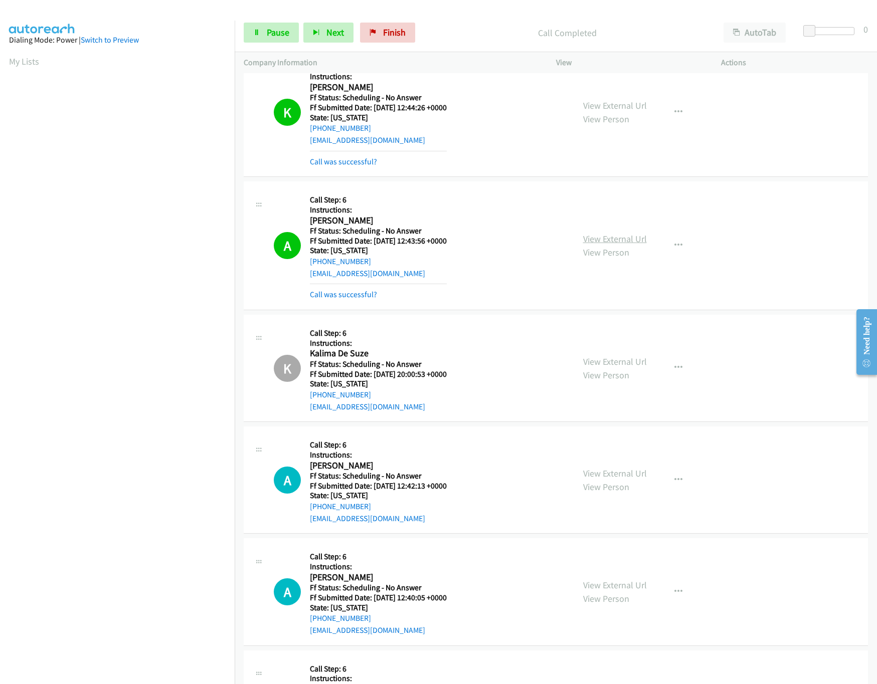
click at [617, 245] on link "View External Url" at bounding box center [615, 239] width 64 height 12
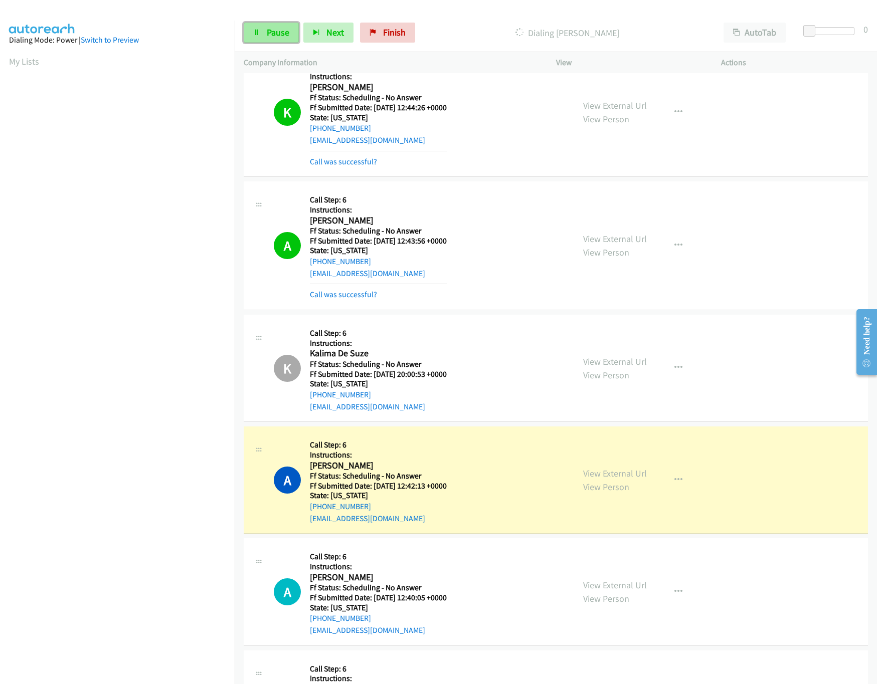
click at [259, 38] on link "Pause" at bounding box center [271, 33] width 55 height 20
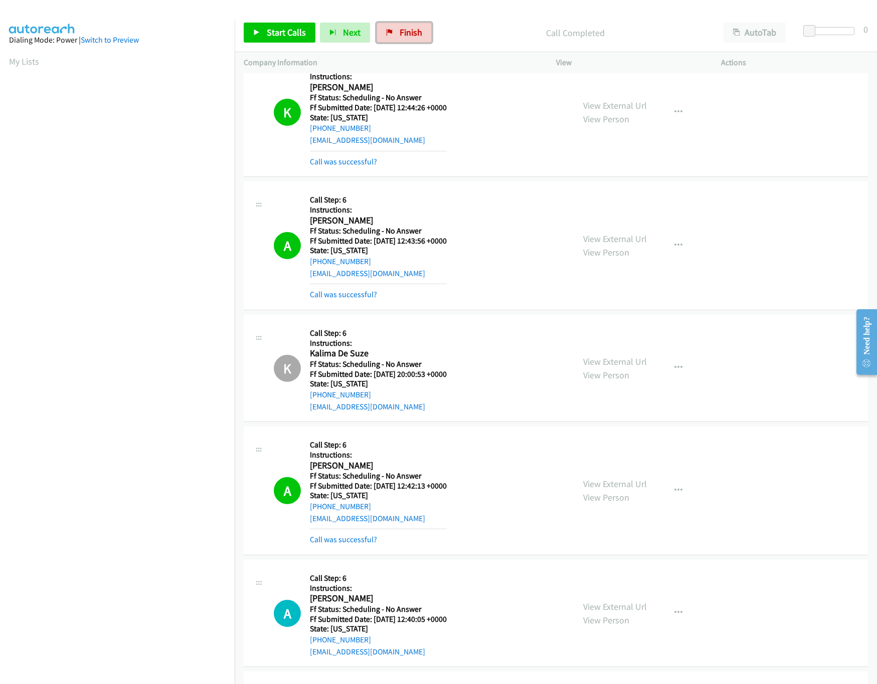
drag, startPoint x: 412, startPoint y: 29, endPoint x: 487, endPoint y: 50, distance: 77.6
click at [412, 29] on span "Finish" at bounding box center [410, 33] width 23 height 12
